Goal: Browse casually: Explore the website without a specific task or goal

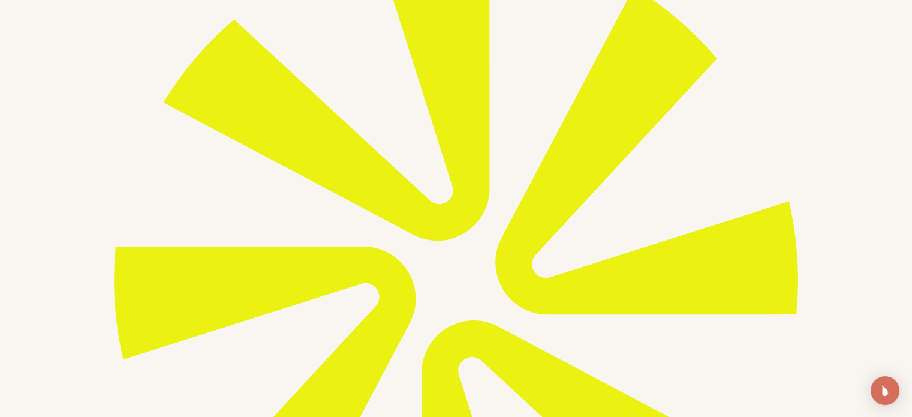
scroll to position [300, 0]
